Goal: Task Accomplishment & Management: Manage account settings

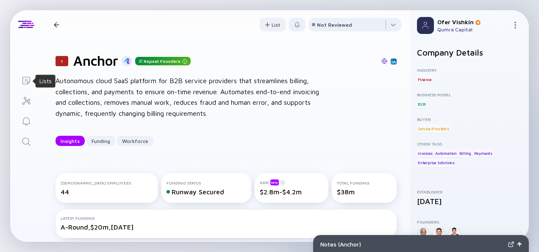
click at [28, 77] on icon "Lists" at bounding box center [26, 80] width 10 height 10
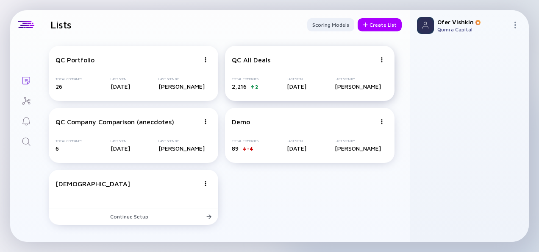
click at [279, 67] on div "QC All Deals Total Companies 2,216 2 Last Seen [DATE] Last Seen By [PERSON_NAME]" at bounding box center [309, 73] width 169 height 55
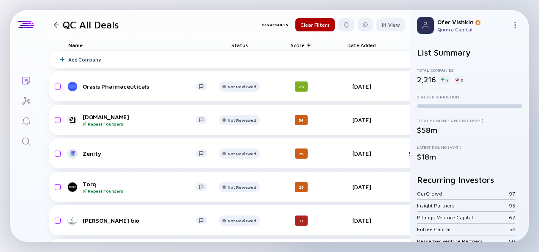
click at [57, 24] on div at bounding box center [57, 25] width 6 height 6
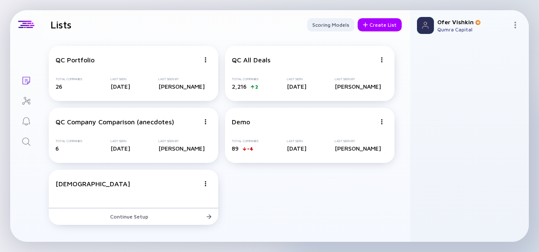
click at [400, 115] on div "QC Portfolio Total Companies 26 Last Seen [DATE] Last Seen By [PERSON_NAME] QC …" at bounding box center [226, 135] width 368 height 192
click at [381, 28] on div "Create List" at bounding box center [379, 24] width 44 height 13
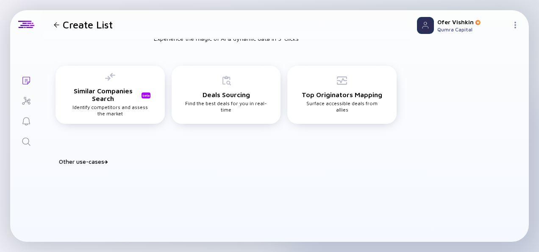
click at [80, 158] on div "Other use-cases" at bounding box center [231, 161] width 344 height 7
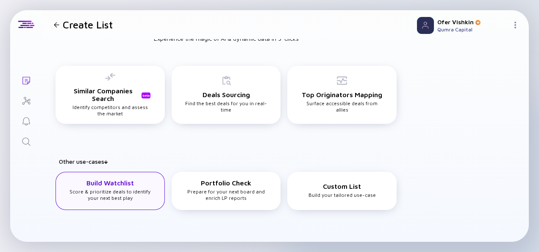
click at [128, 185] on h3 "Build Watchlist" at bounding box center [109, 183] width 47 height 8
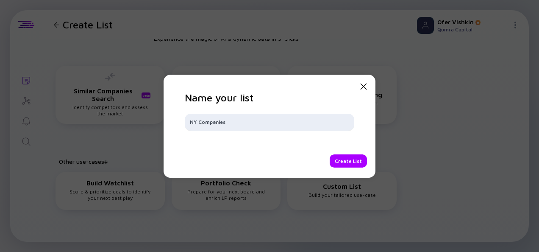
type input "NY Companies"
click at [345, 161] on div "Create List" at bounding box center [347, 160] width 37 height 13
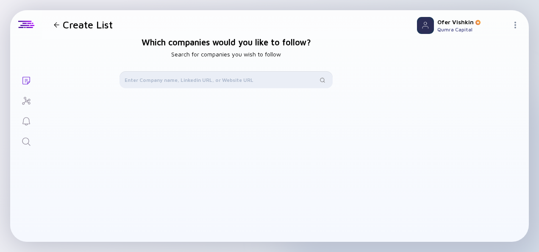
click at [179, 77] on input "text" at bounding box center [221, 79] width 193 height 8
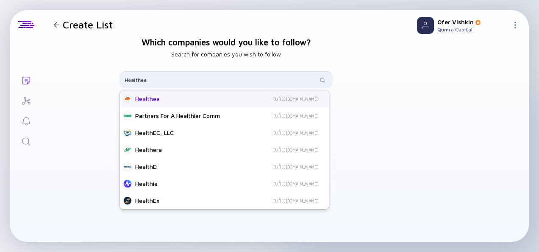
type input "Healthee"
click at [188, 104] on div "Healthee [URL][DOMAIN_NAME]" at bounding box center [224, 98] width 209 height 17
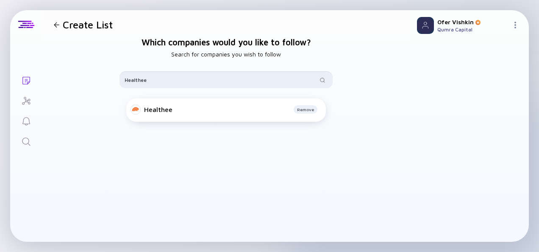
click at [208, 81] on input "Healthee" at bounding box center [221, 79] width 193 height 8
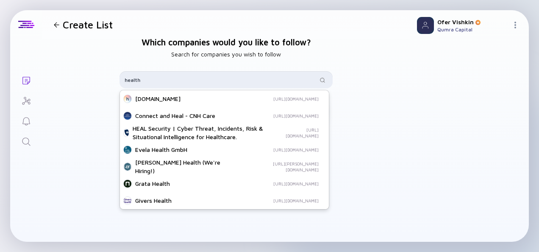
type input "healthe"
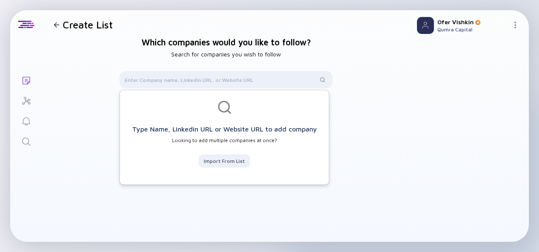
click at [397, 126] on div "Which companies would you like to follow? Search for companies you wish to foll…" at bounding box center [226, 160] width 368 height 243
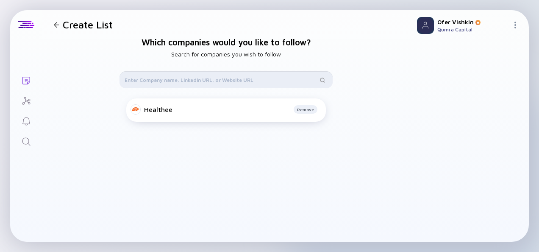
click at [190, 78] on input "text" at bounding box center [221, 79] width 193 height 8
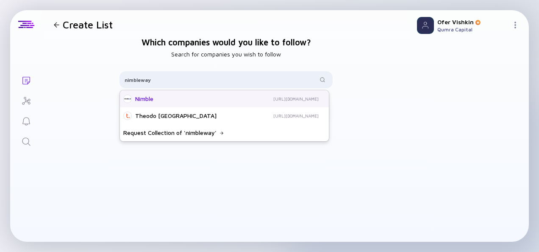
click at [197, 101] on div "Nimble" at bounding box center [173, 98] width 77 height 8
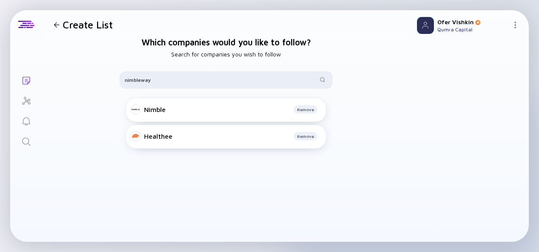
click at [253, 85] on div "nimbleway" at bounding box center [225, 79] width 213 height 17
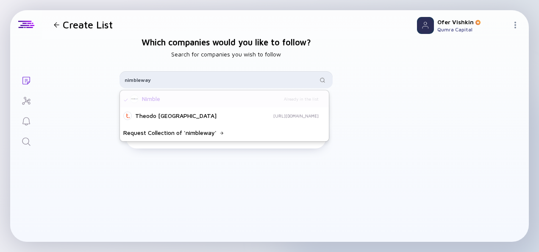
click at [243, 80] on input "nimbleway" at bounding box center [221, 79] width 193 height 8
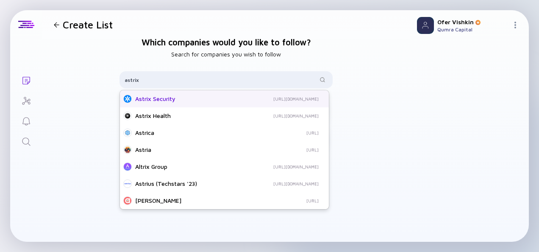
click at [209, 102] on div "Astrix Security" at bounding box center [179, 98] width 88 height 8
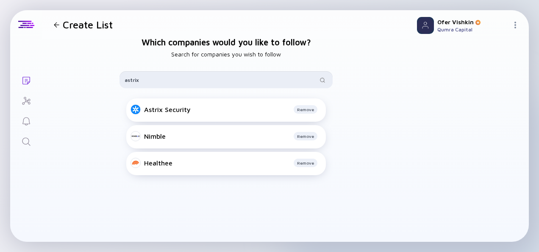
click at [185, 82] on input "astrix" at bounding box center [221, 79] width 193 height 8
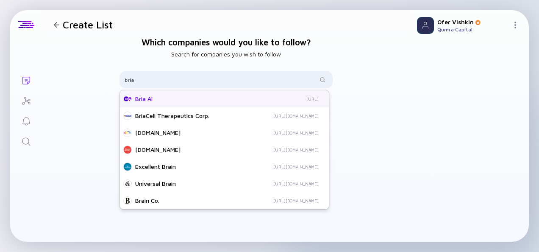
click at [184, 100] on div "Bria AI" at bounding box center [181, 98] width 93 height 8
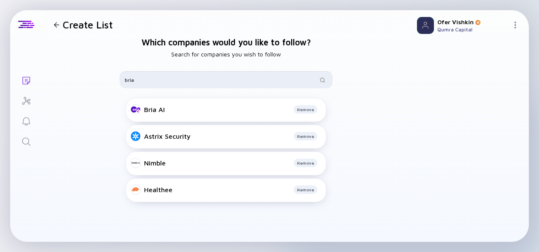
click at [172, 81] on input "bria" at bounding box center [221, 79] width 193 height 8
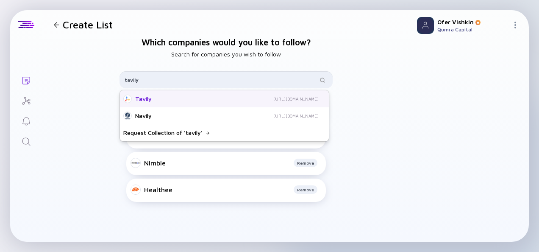
type input "tavily"
click at [207, 104] on div "Tavily [URL][DOMAIN_NAME]" at bounding box center [224, 98] width 209 height 17
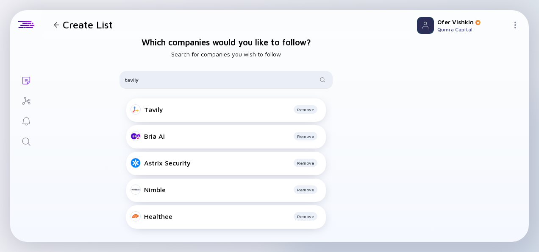
click at [198, 86] on div "tavily" at bounding box center [225, 79] width 213 height 17
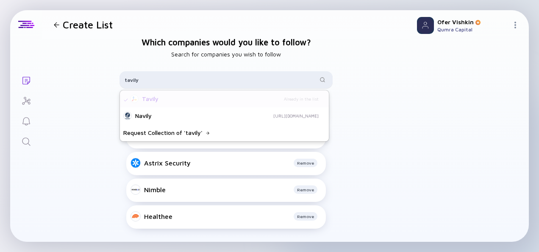
click at [198, 85] on div "tavily" at bounding box center [225, 79] width 213 height 17
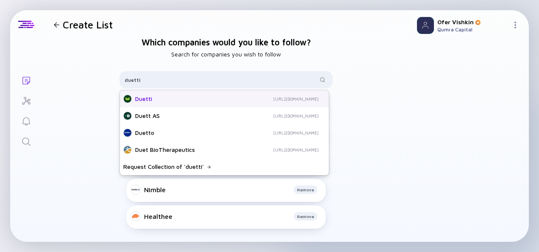
click at [192, 102] on div "Duetti" at bounding box center [173, 98] width 76 height 8
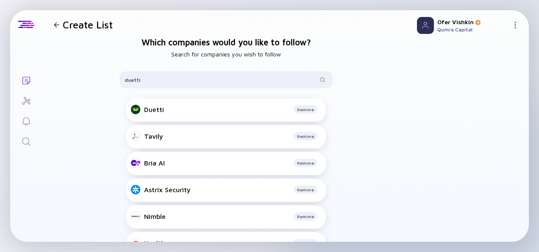
click at [382, 42] on div "Which companies would you like to follow? Search for companies you wish to foll…" at bounding box center [226, 160] width 368 height 243
click at [226, 81] on input "duetti" at bounding box center [221, 79] width 193 height 8
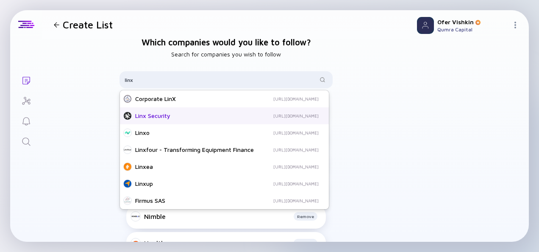
click at [205, 118] on div "Linx Security" at bounding box center [177, 115] width 85 height 8
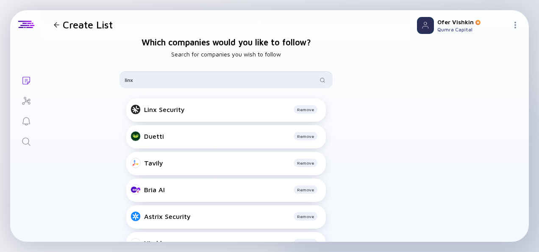
click at [162, 76] on input "linx" at bounding box center [221, 79] width 193 height 8
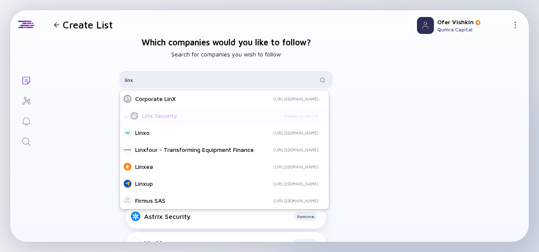
click at [162, 76] on input "linx" at bounding box center [221, 79] width 193 height 8
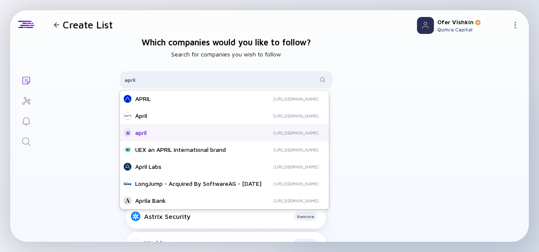
click at [193, 132] on div "april" at bounding box center [171, 132] width 73 height 8
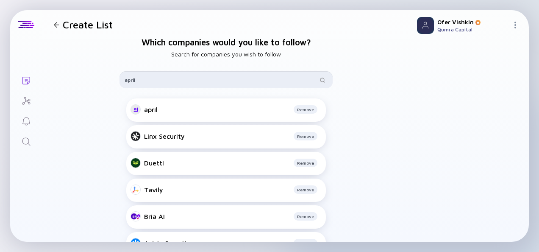
click at [147, 79] on input "april" at bounding box center [221, 79] width 193 height 8
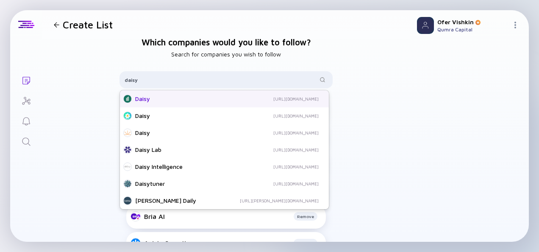
click at [180, 105] on div "Daisy [URL][DOMAIN_NAME]" at bounding box center [224, 98] width 209 height 17
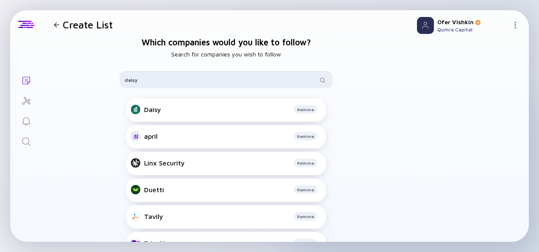
click at [184, 77] on input "daisy" at bounding box center [221, 79] width 193 height 8
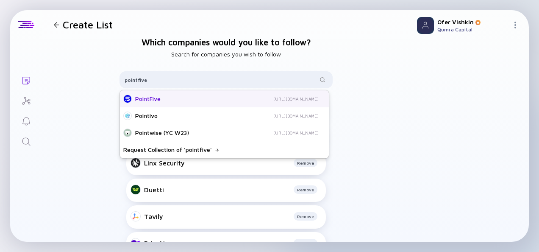
click at [177, 103] on div "PointFive [URL][DOMAIN_NAME]" at bounding box center [224, 98] width 209 height 17
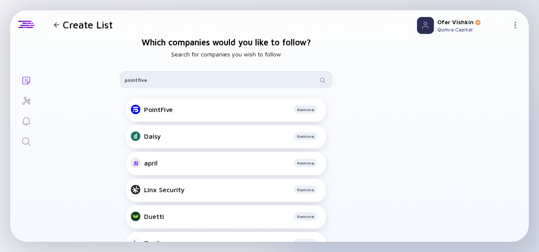
click at [158, 80] on input "pointfive" at bounding box center [221, 79] width 193 height 8
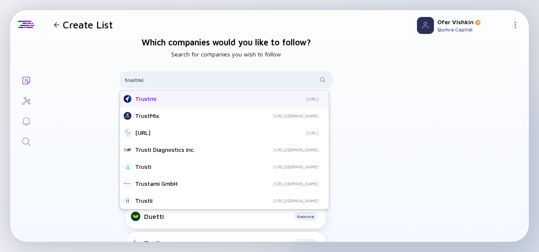
click at [179, 101] on div "Trustmi" at bounding box center [182, 98] width 94 height 8
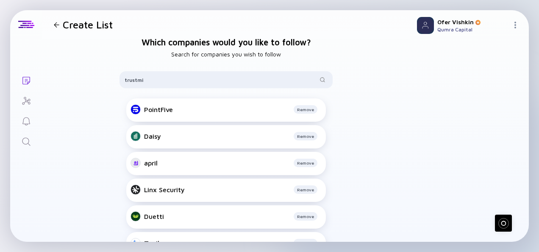
click at [335, 113] on div "Which companies would you like to follow? Search for companies you wish to foll…" at bounding box center [226, 160] width 368 height 243
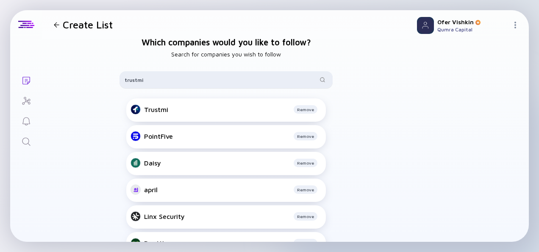
click at [189, 72] on div "trustmi" at bounding box center [225, 79] width 213 height 17
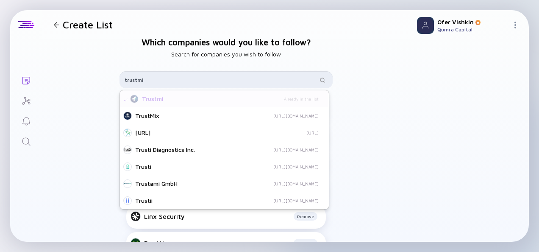
click at [179, 79] on input "trustmi" at bounding box center [221, 79] width 193 height 8
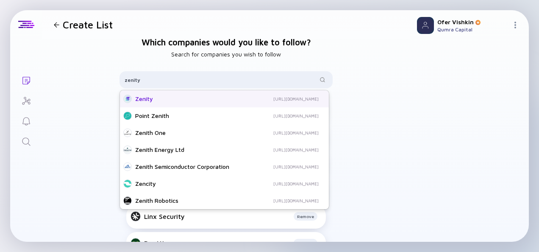
click at [211, 102] on div "Zenity" at bounding box center [173, 98] width 76 height 8
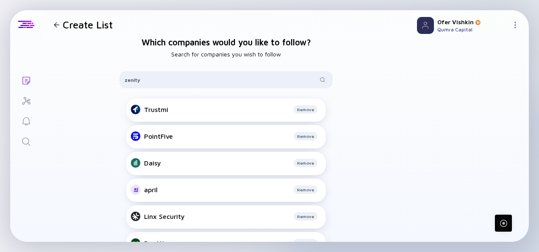
click at [338, 118] on div "Which companies would you like to follow? Search for companies you wish to foll…" at bounding box center [226, 160] width 368 height 243
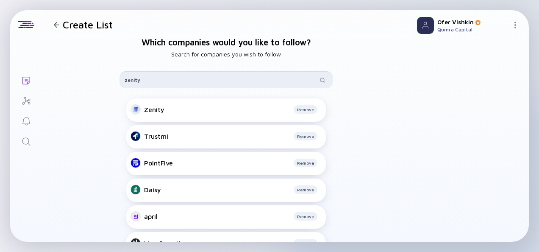
click at [202, 79] on input "zenity" at bounding box center [221, 79] width 193 height 8
type input "canopy"
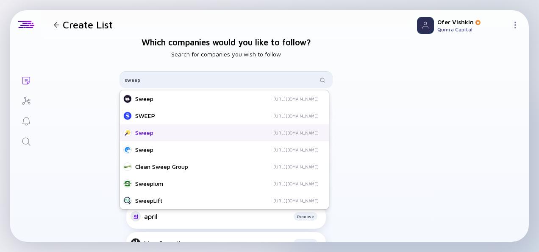
type input "sweep"
click at [205, 137] on div "Sweep" at bounding box center [173, 132] width 77 height 8
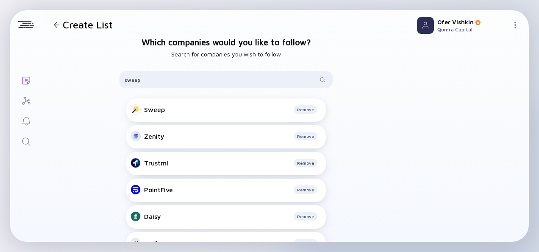
click at [349, 120] on div "Which companies would you like to follow? Search for companies you wish to foll…" at bounding box center [226, 160] width 368 height 243
click at [337, 111] on div "Which companies would you like to follow? Search for companies you wish to foll…" at bounding box center [226, 160] width 368 height 243
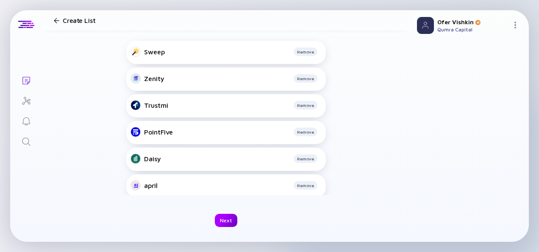
click at [221, 225] on div "Next" at bounding box center [226, 219] width 22 height 13
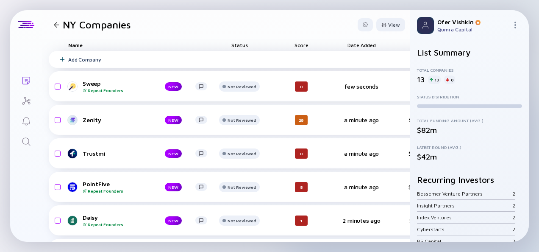
click at [87, 63] on div "Add Company" at bounding box center [439, 59] width 780 height 17
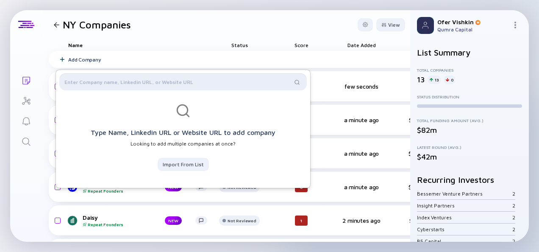
click at [175, 80] on input "text" at bounding box center [177, 81] width 227 height 8
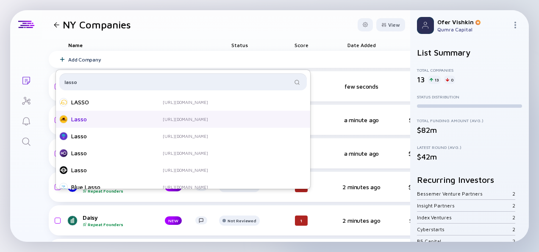
type input "lasso"
click at [111, 120] on div "Lasso" at bounding box center [105, 119] width 68 height 8
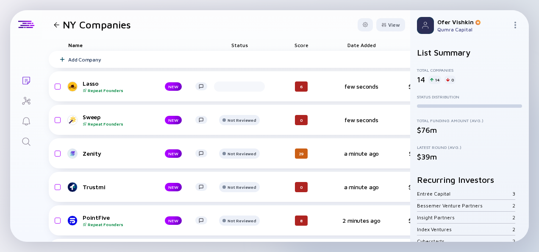
click at [228, 22] on header "NY Companies View" at bounding box center [226, 24] width 368 height 29
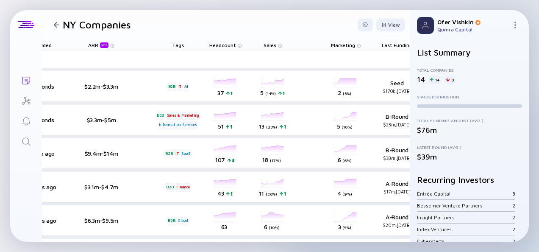
scroll to position [0, 324]
click at [226, 85] on div "headcount-lasso-security 37 1 Headcount" at bounding box center [225, 87] width 47 height 24
click at [206, 114] on div "headcount-sweep 51 1 Headcount" at bounding box center [225, 120] width 47 height 24
click at [246, 114] on div "headcount-sweep 51 1 Headcount" at bounding box center [225, 120] width 47 height 24
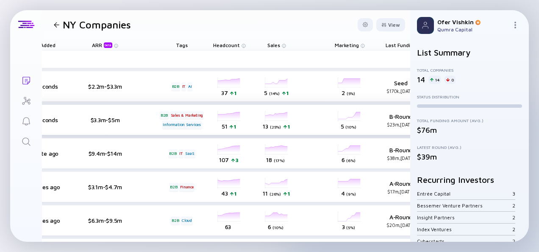
scroll to position [0, 307]
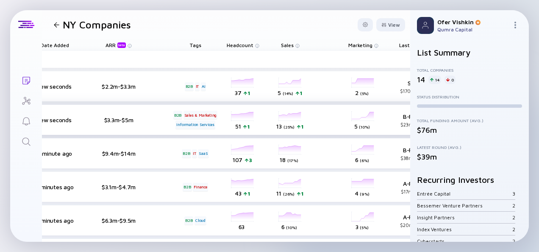
click at [223, 109] on div "headcount-sweep 51 1 Headcount" at bounding box center [242, 120] width 47 height 24
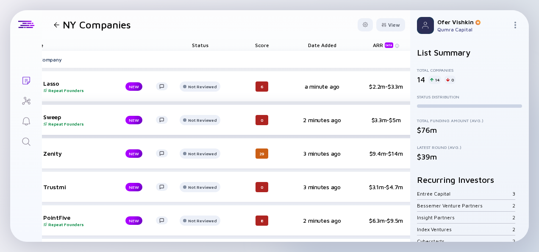
scroll to position [0, 0]
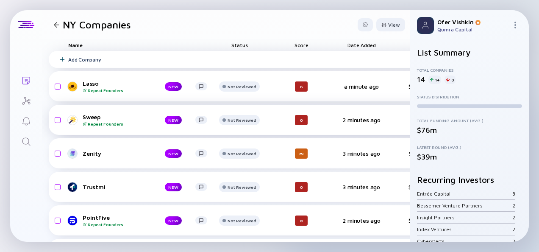
click at [65, 58] on div "Add Company" at bounding box center [76, 59] width 50 height 6
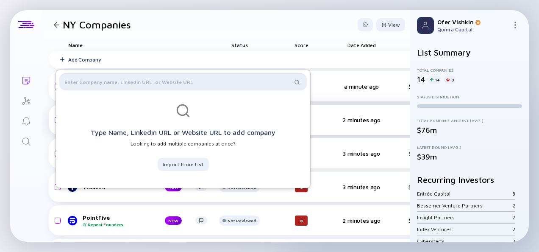
click at [81, 78] on input "text" at bounding box center [177, 81] width 227 height 8
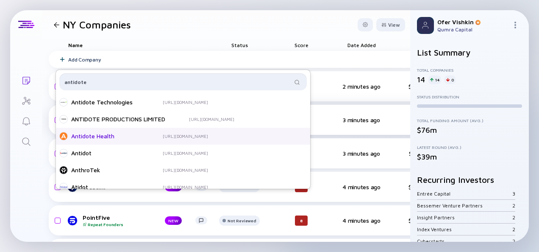
type input "antidote"
click at [112, 136] on div "Antidote Health" at bounding box center [105, 136] width 68 height 8
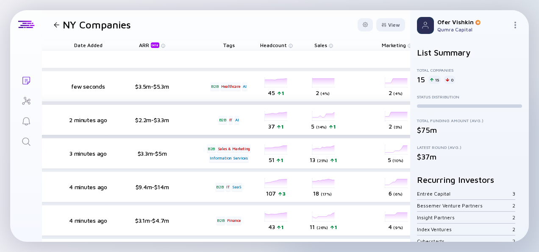
scroll to position [0, 270]
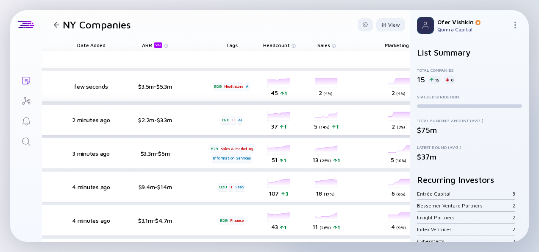
click at [187, 105] on div "Lasso Repeat Founders NEW Not Reviewed 6 2 minutes ago $2.2m-$3.3m B2B IT AI he…" at bounding box center [169, 120] width 780 height 30
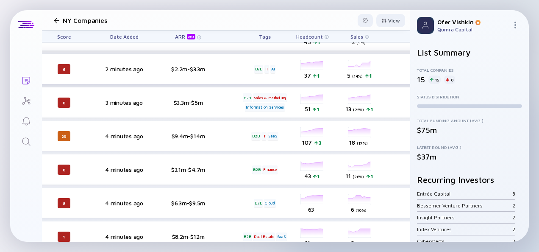
scroll to position [51, 220]
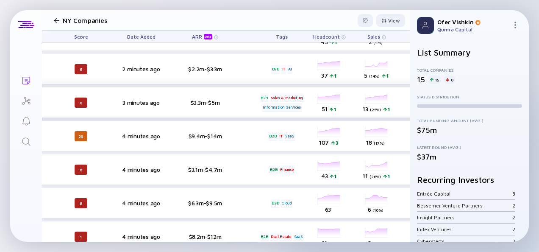
click at [238, 107] on div "Sweep Repeat Founders NEW Not Reviewed 0 3 minutes ago $3.3m-$5m B2B Sales & Ma…" at bounding box center [218, 102] width 780 height 30
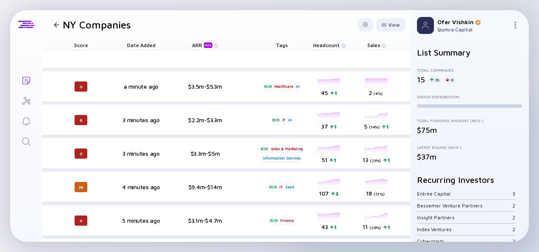
scroll to position [0, 0]
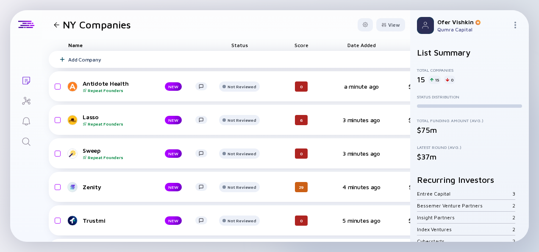
click at [75, 56] on div "Add Company" at bounding box center [84, 59] width 33 height 6
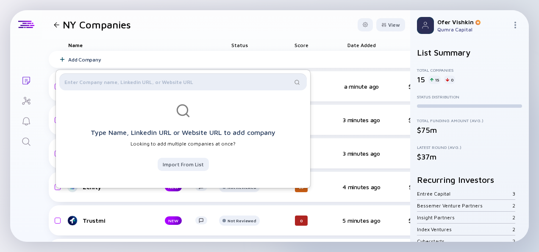
click at [97, 81] on input "text" at bounding box center [177, 81] width 227 height 8
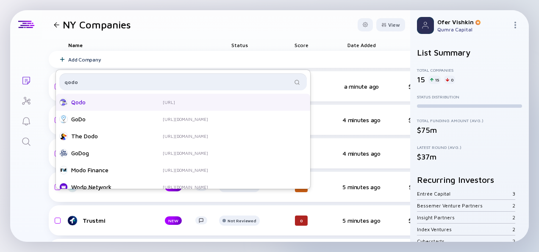
type input "qodo"
click at [104, 104] on div "Qodo" at bounding box center [105, 102] width 68 height 8
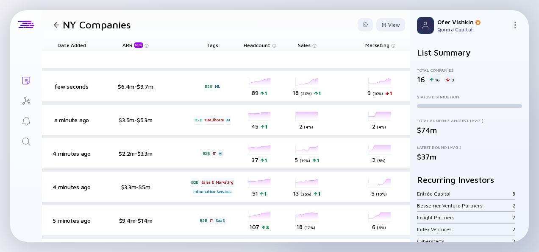
scroll to position [0, 289]
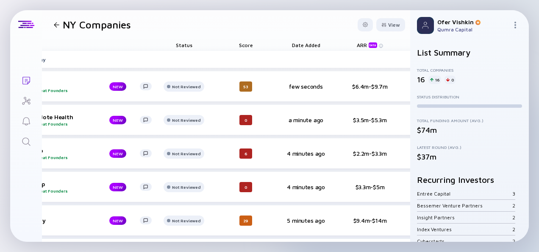
scroll to position [0, 0]
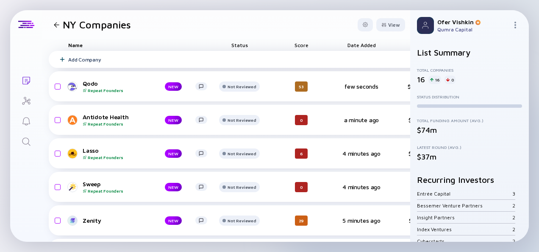
click at [85, 63] on div "Add Company" at bounding box center [439, 59] width 780 height 17
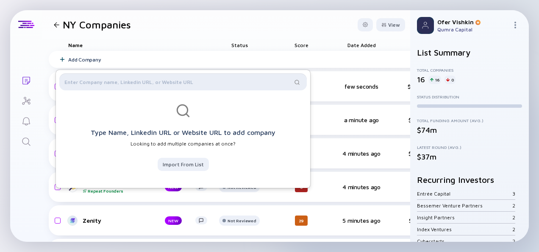
click at [83, 86] on input "text" at bounding box center [177, 81] width 227 height 8
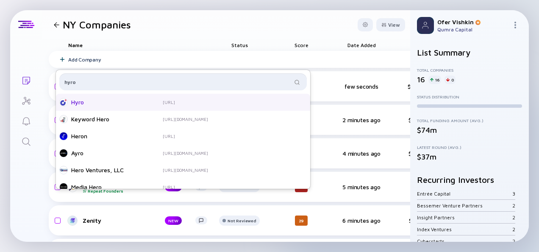
type input "hyro"
click at [102, 102] on div "Hyro" at bounding box center [105, 102] width 68 height 8
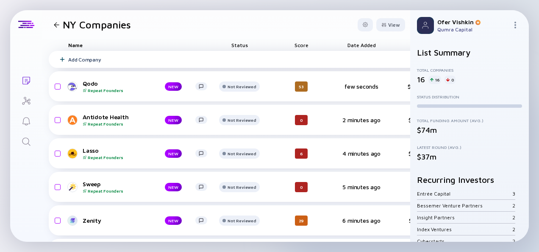
click at [64, 58] on icon at bounding box center [62, 59] width 5 height 5
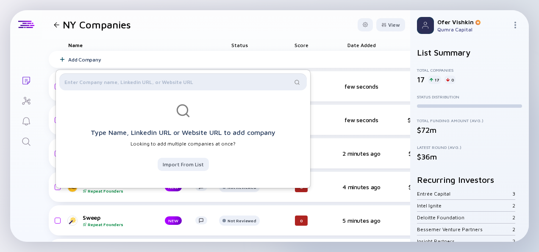
click at [87, 80] on input "text" at bounding box center [177, 81] width 227 height 8
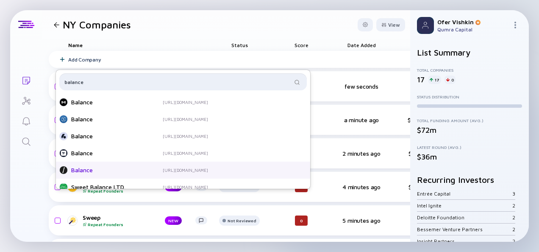
type input "balance"
click at [140, 167] on div "Balance [URL][DOMAIN_NAME]" at bounding box center [143, 170] width 169 height 8
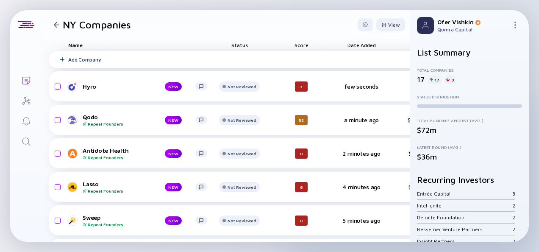
click at [80, 61] on div "Add Company" at bounding box center [84, 59] width 33 height 6
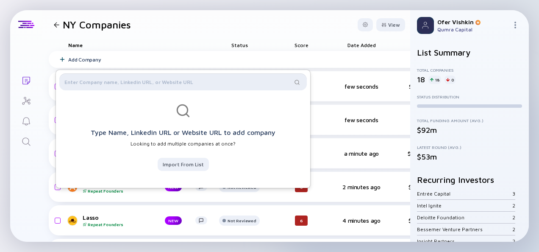
click at [86, 82] on input "text" at bounding box center [177, 81] width 227 height 8
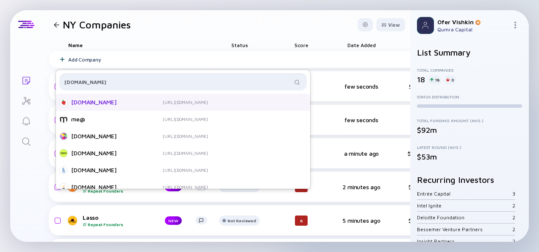
type input "[DOMAIN_NAME]"
click at [108, 102] on div "[DOMAIN_NAME]" at bounding box center [105, 102] width 68 height 8
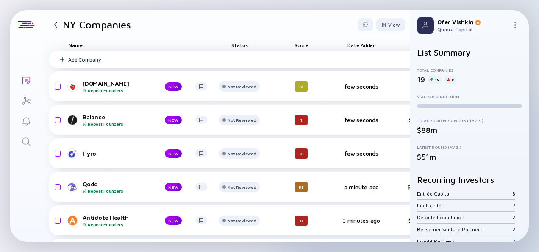
click at [62, 58] on icon at bounding box center [62, 59] width 5 height 5
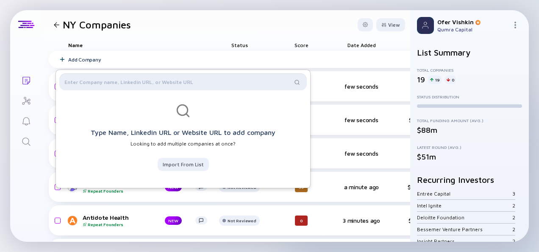
click at [73, 80] on input "text" at bounding box center [177, 81] width 227 height 8
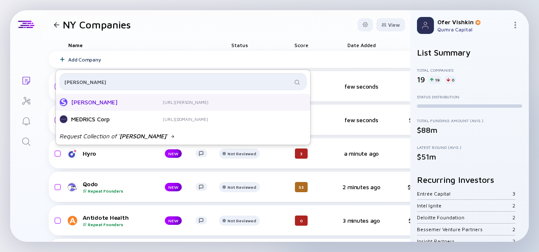
type input "[PERSON_NAME]"
click at [107, 106] on div "[PERSON_NAME]" at bounding box center [105, 102] width 68 height 8
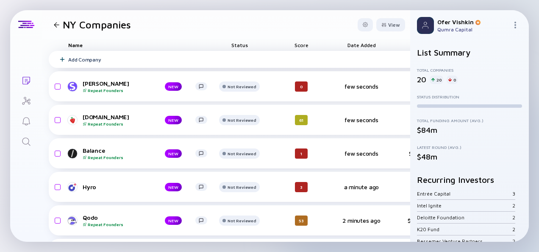
click at [62, 61] on icon at bounding box center [63, 60] width 4 height 4
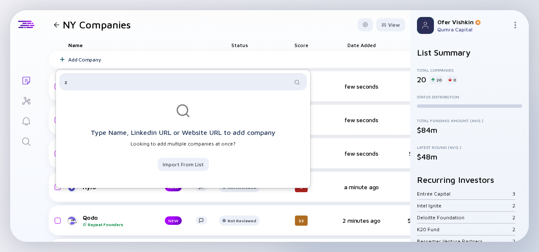
click at [72, 83] on input "z" at bounding box center [177, 81] width 227 height 8
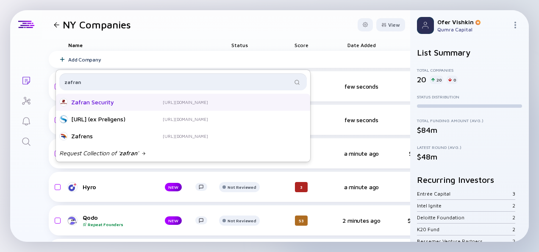
type input "zafran"
click at [89, 100] on div "Zafran Security" at bounding box center [105, 102] width 68 height 8
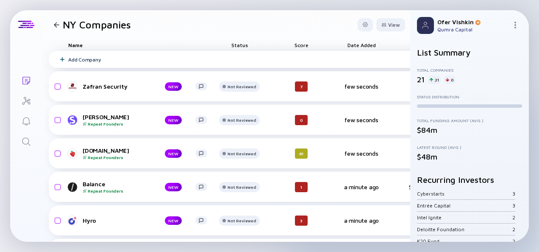
click at [63, 59] on icon at bounding box center [63, 60] width 4 height 4
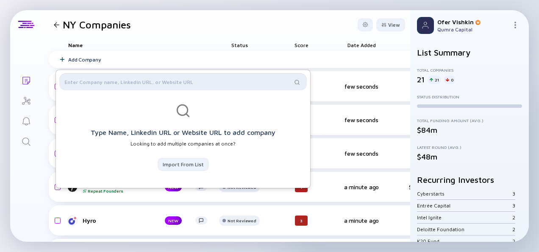
click at [78, 80] on input "text" at bounding box center [177, 81] width 227 height 8
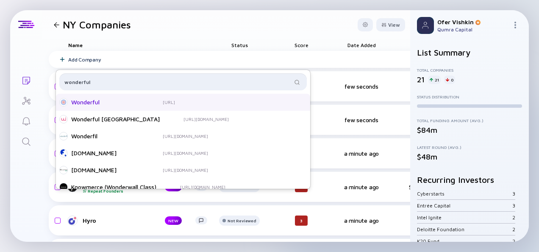
type input "wonderful"
click at [107, 102] on div "Wonderful" at bounding box center [105, 102] width 68 height 8
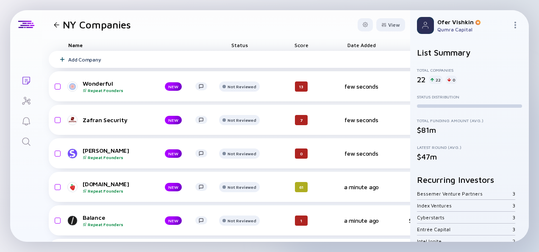
click at [61, 59] on icon at bounding box center [63, 60] width 4 height 4
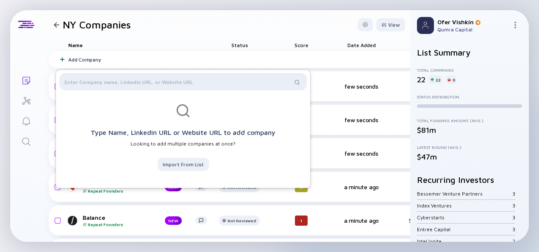
click at [81, 79] on input "text" at bounding box center [177, 81] width 227 height 8
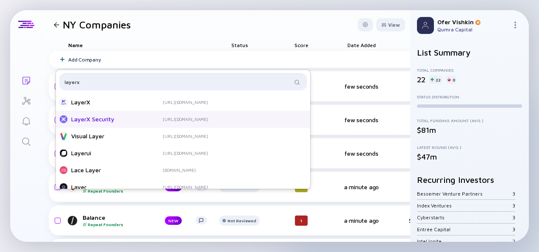
type input "layerx"
click at [94, 119] on div "LayerX Security" at bounding box center [105, 119] width 68 height 8
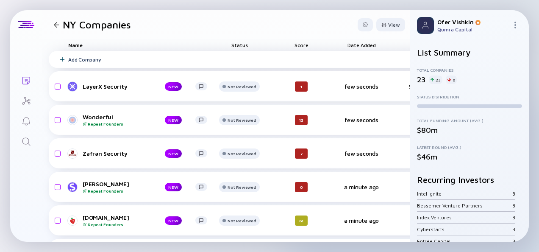
click at [61, 61] on icon at bounding box center [62, 59] width 5 height 5
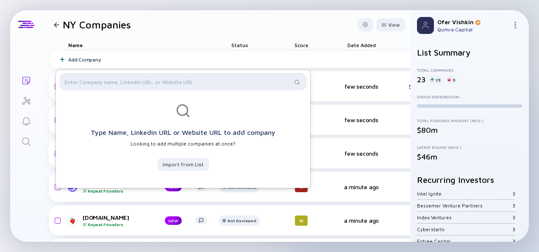
click at [81, 79] on input "text" at bounding box center [177, 81] width 227 height 8
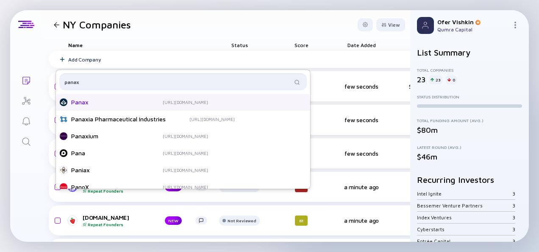
type input "panax"
click at [96, 102] on div "Panax" at bounding box center [105, 102] width 68 height 8
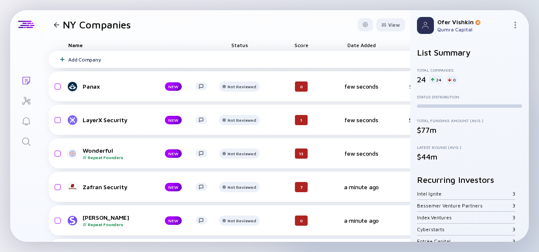
click at [64, 59] on icon at bounding box center [63, 60] width 4 height 4
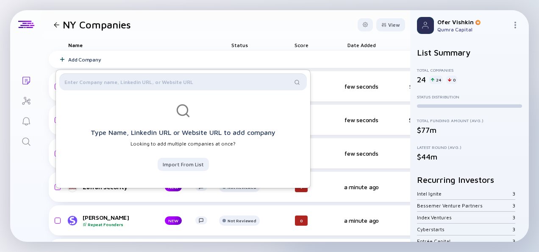
click at [76, 82] on input "text" at bounding box center [177, 81] width 227 height 8
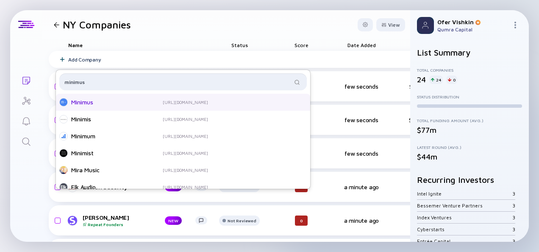
type input "minimus"
click at [93, 105] on div "Minimus" at bounding box center [105, 102] width 68 height 8
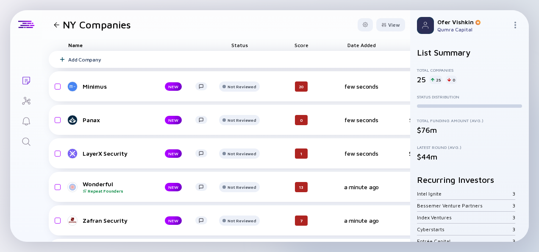
click at [62, 58] on icon at bounding box center [63, 60] width 4 height 4
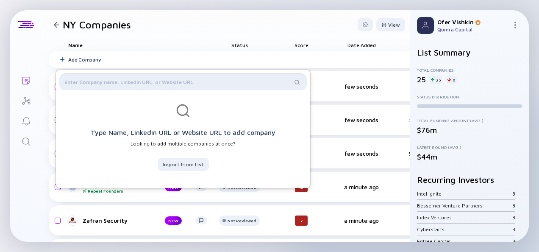
click at [95, 85] on input "text" at bounding box center [177, 81] width 227 height 8
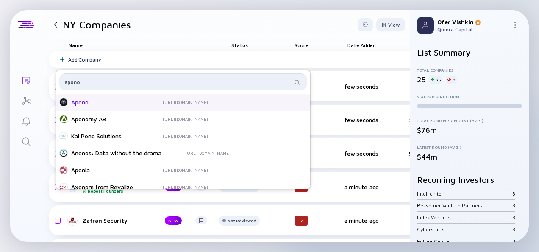
type input "apono"
click at [109, 104] on div "Apono" at bounding box center [105, 102] width 68 height 8
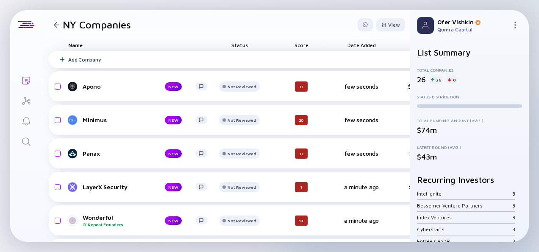
click at [64, 60] on icon at bounding box center [62, 59] width 5 height 5
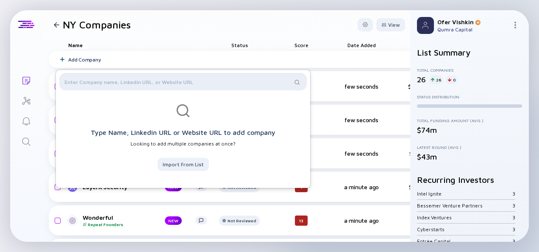
click at [75, 80] on input "text" at bounding box center [177, 81] width 227 height 8
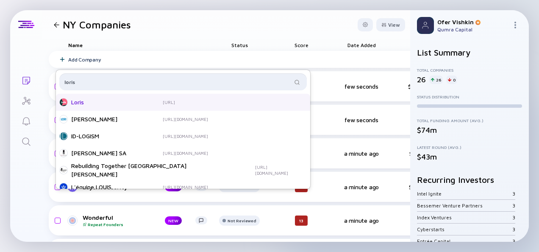
type input "loris"
click at [129, 104] on div "Loris" at bounding box center [105, 102] width 68 height 8
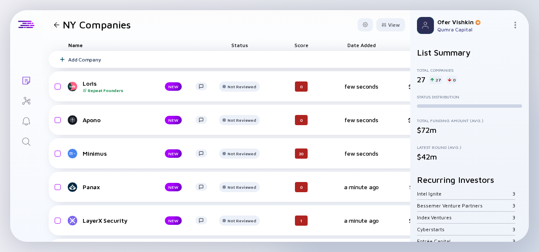
click at [63, 62] on div "Add Company" at bounding box center [439, 59] width 780 height 17
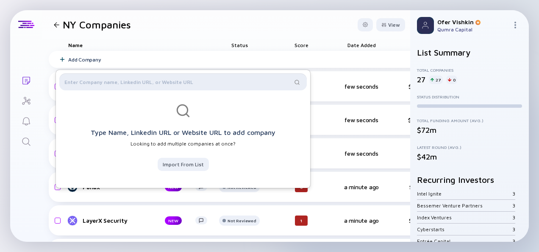
click at [75, 78] on input "text" at bounding box center [177, 81] width 227 height 8
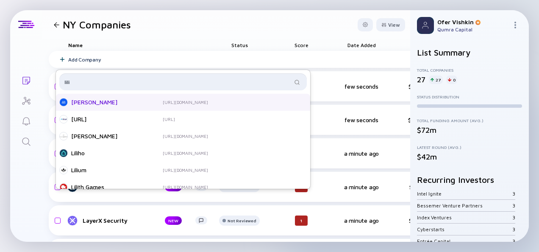
type input "lili"
click at [113, 100] on div "[PERSON_NAME]" at bounding box center [105, 102] width 68 height 8
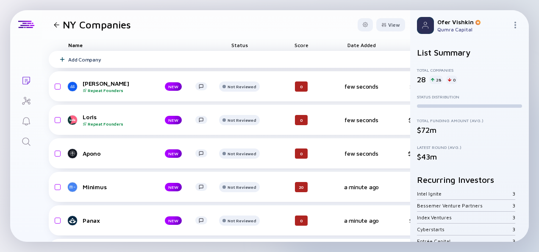
click at [63, 58] on icon at bounding box center [62, 59] width 5 height 5
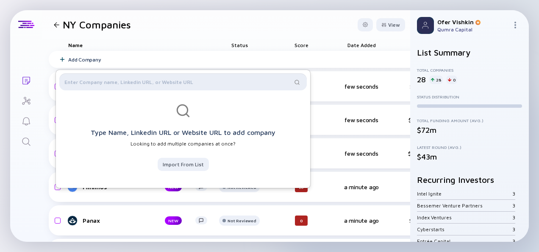
click at [91, 78] on input "text" at bounding box center [177, 81] width 227 height 8
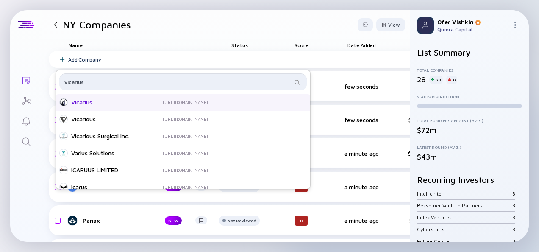
type input "vicarius"
click at [91, 108] on div "Vicarius [URL][DOMAIN_NAME]" at bounding box center [183, 102] width 254 height 17
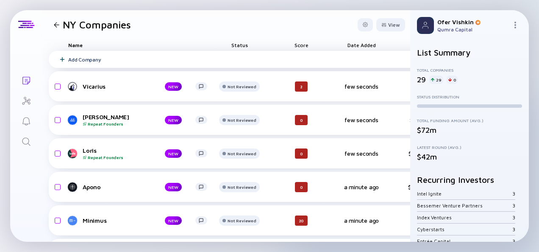
click at [62, 58] on icon at bounding box center [63, 60] width 4 height 4
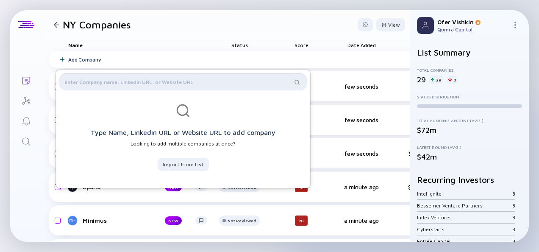
click at [81, 79] on input "text" at bounding box center [177, 81] width 227 height 8
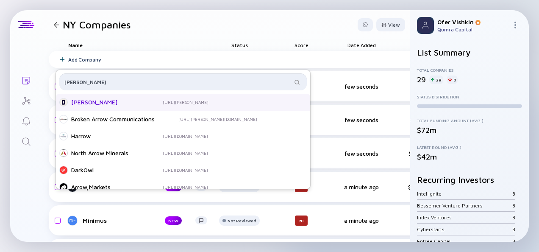
type input "[PERSON_NAME]"
click at [90, 105] on div "[PERSON_NAME]" at bounding box center [105, 102] width 68 height 8
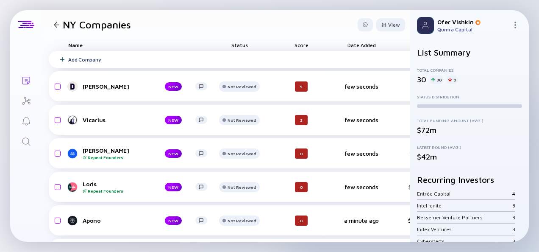
click at [62, 60] on icon at bounding box center [63, 60] width 4 height 4
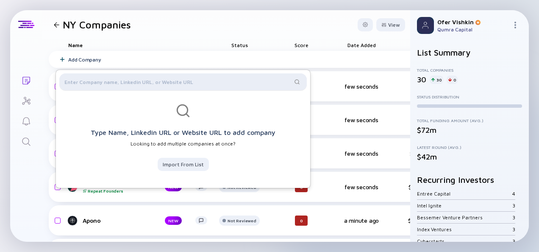
click at [80, 79] on div at bounding box center [182, 81] width 247 height 17
click at [77, 79] on input "text" at bounding box center [177, 81] width 227 height 8
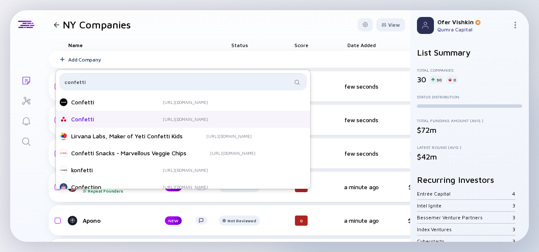
type input "confetti"
click at [93, 120] on div "Confetti" at bounding box center [105, 119] width 68 height 8
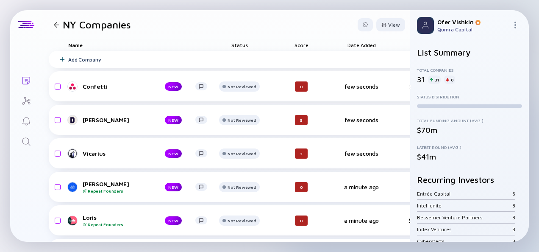
click at [8, 103] on div "Adding... Lists NY Companies View Name Status Score Date Added ARR beta Tags He…" at bounding box center [269, 126] width 539 height 252
